Goal: Task Accomplishment & Management: Complete application form

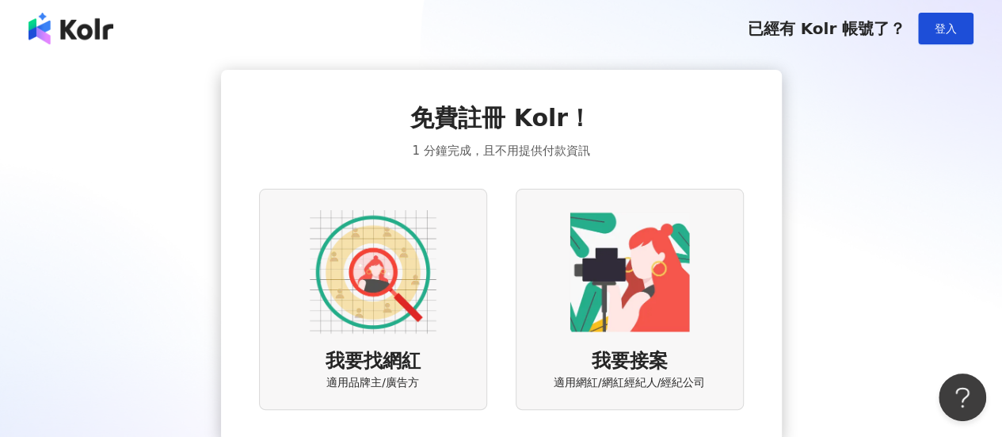
click at [97, 33] on img at bounding box center [71, 29] width 85 height 32
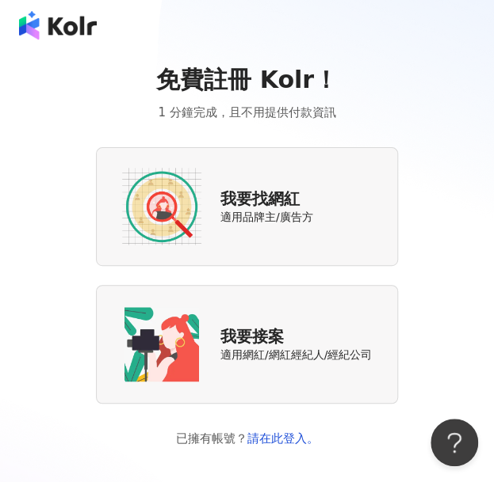
click at [257, 211] on span "適用品牌主/廣告方" at bounding box center [266, 218] width 93 height 16
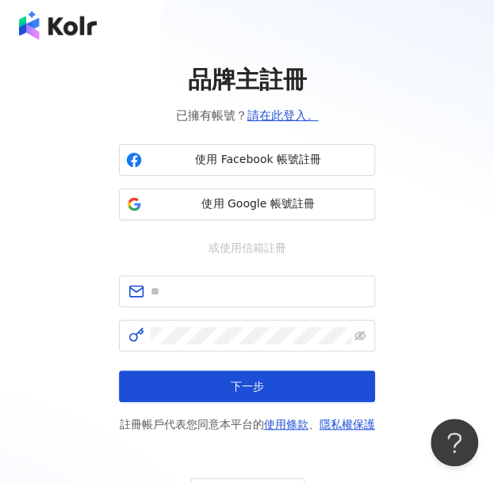
click at [71, 18] on img at bounding box center [58, 25] width 78 height 29
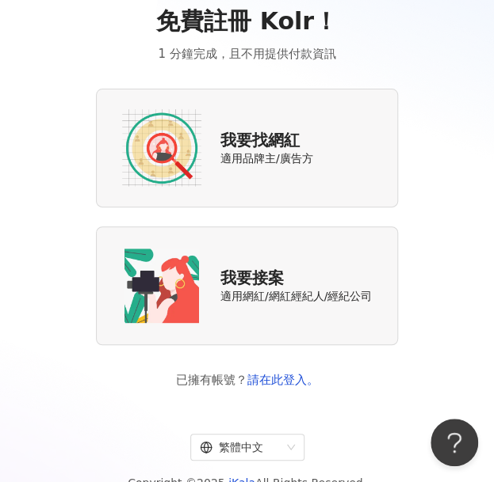
scroll to position [134, 0]
